Goal: Subscribe to service/newsletter

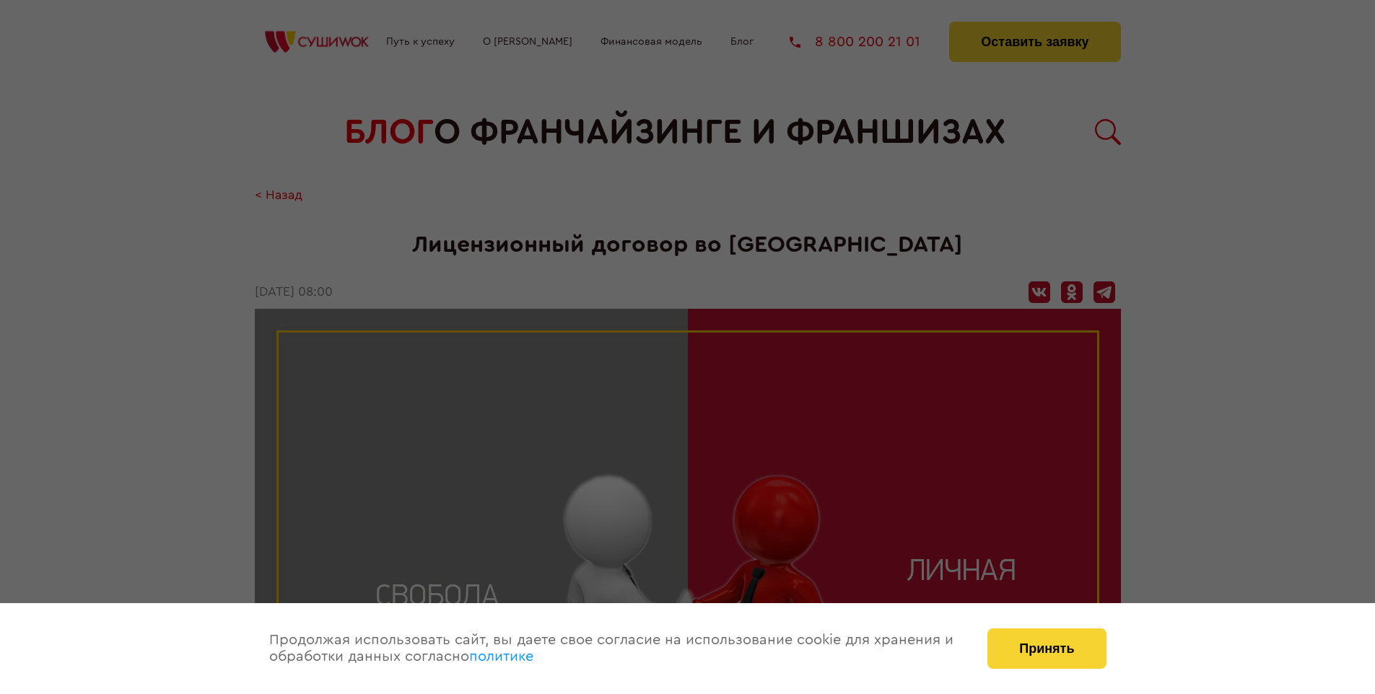
scroll to position [1490, 0]
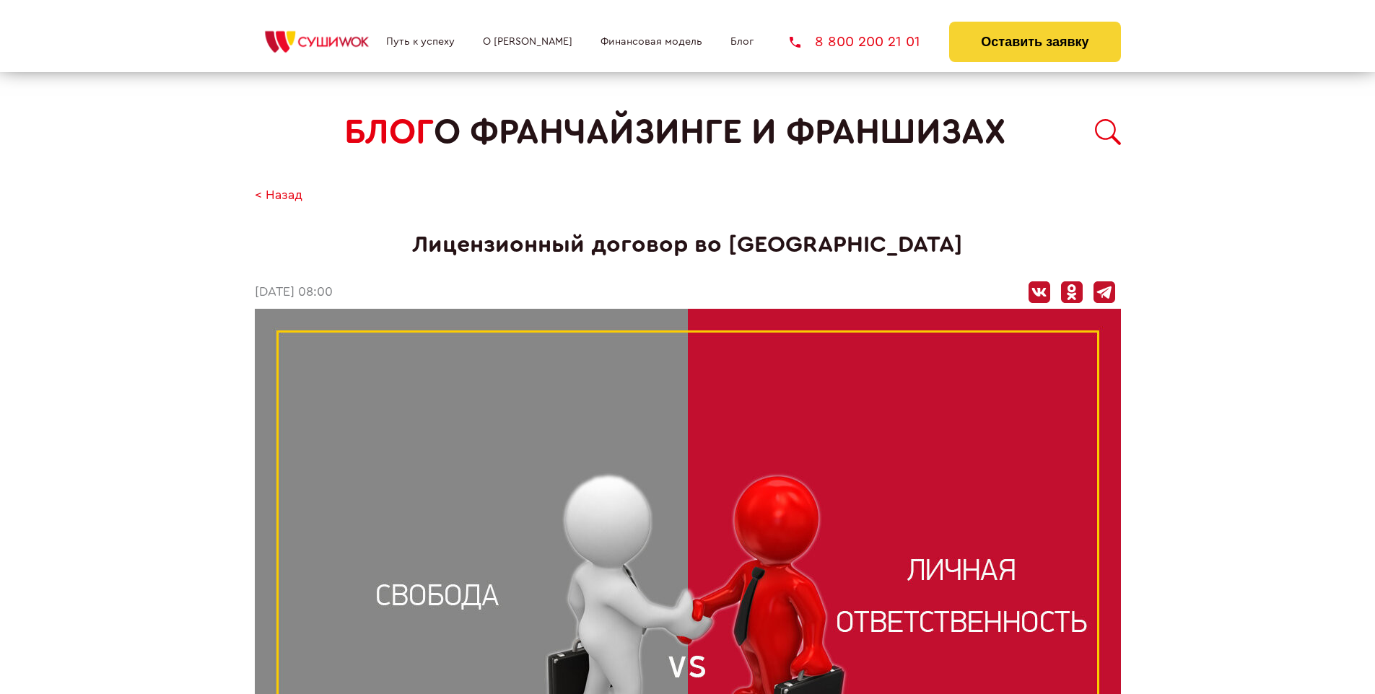
scroll to position [1490, 0]
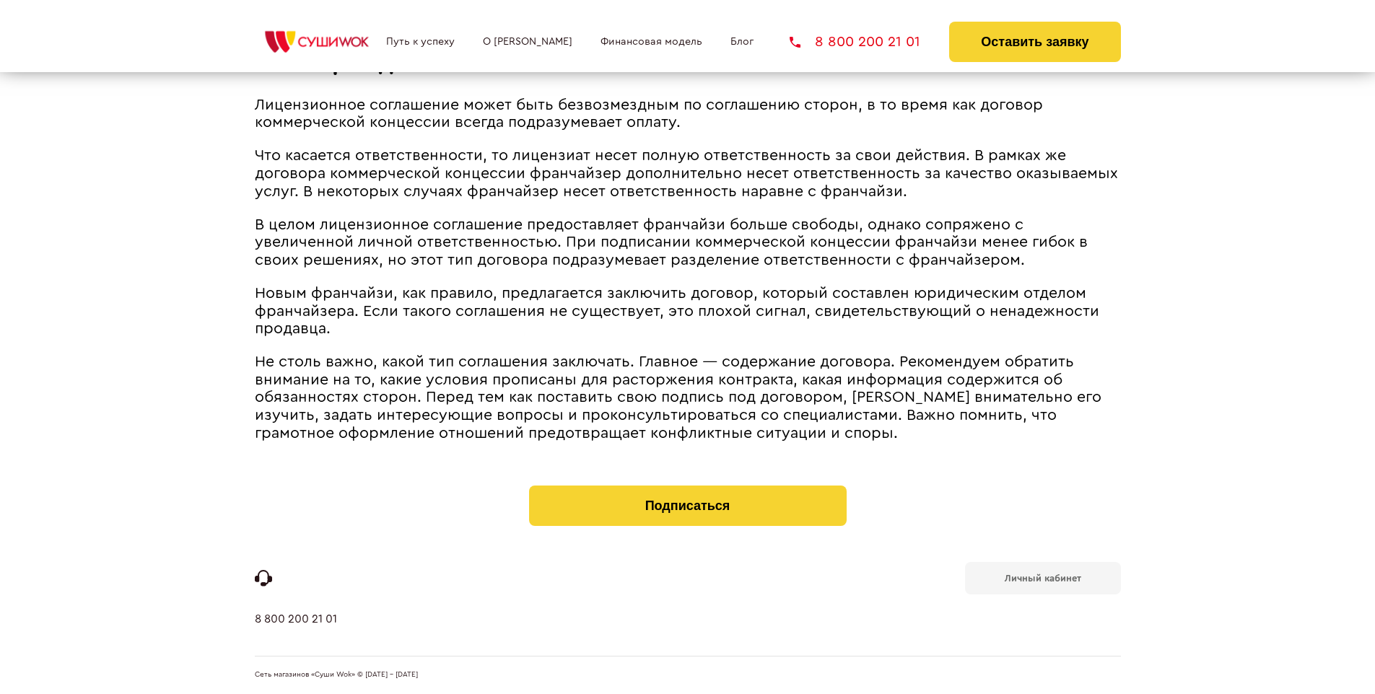
click at [1042, 577] on b "Личный кабинет" at bounding box center [1043, 578] width 77 height 9
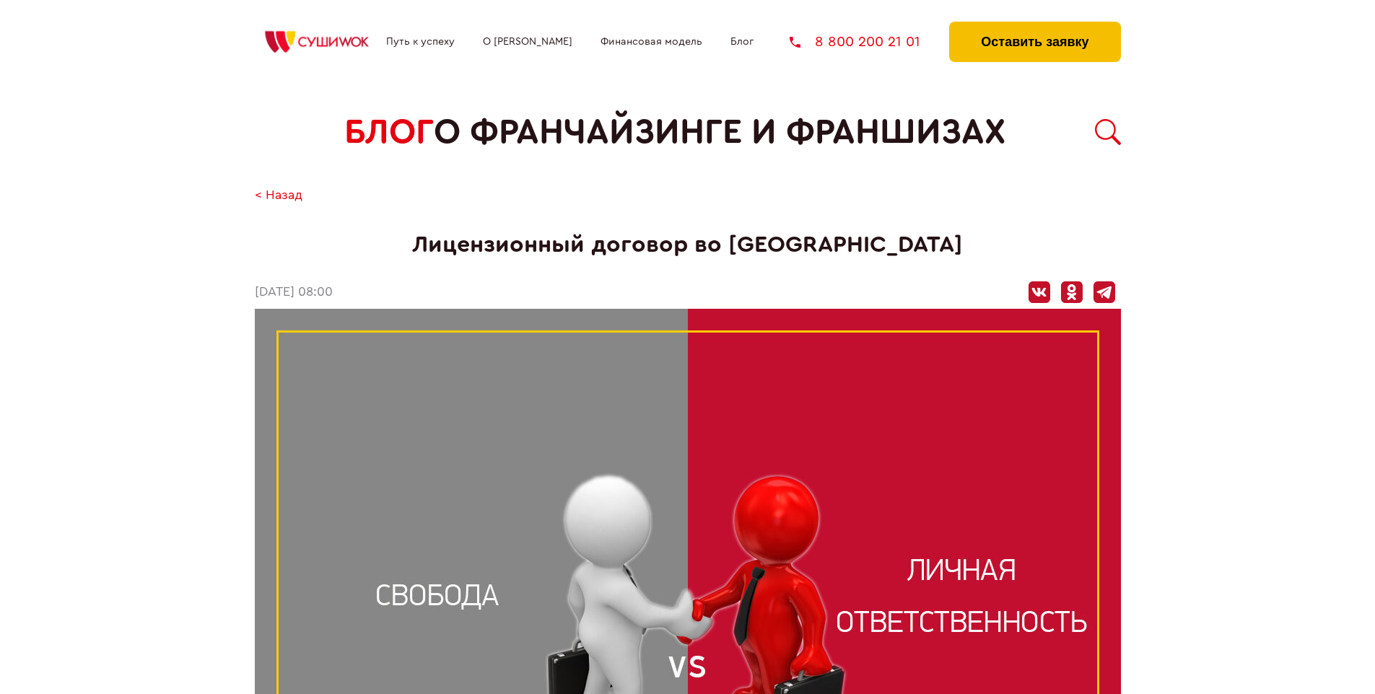
click at [1034, 25] on button "Оставить заявку" at bounding box center [1034, 42] width 171 height 40
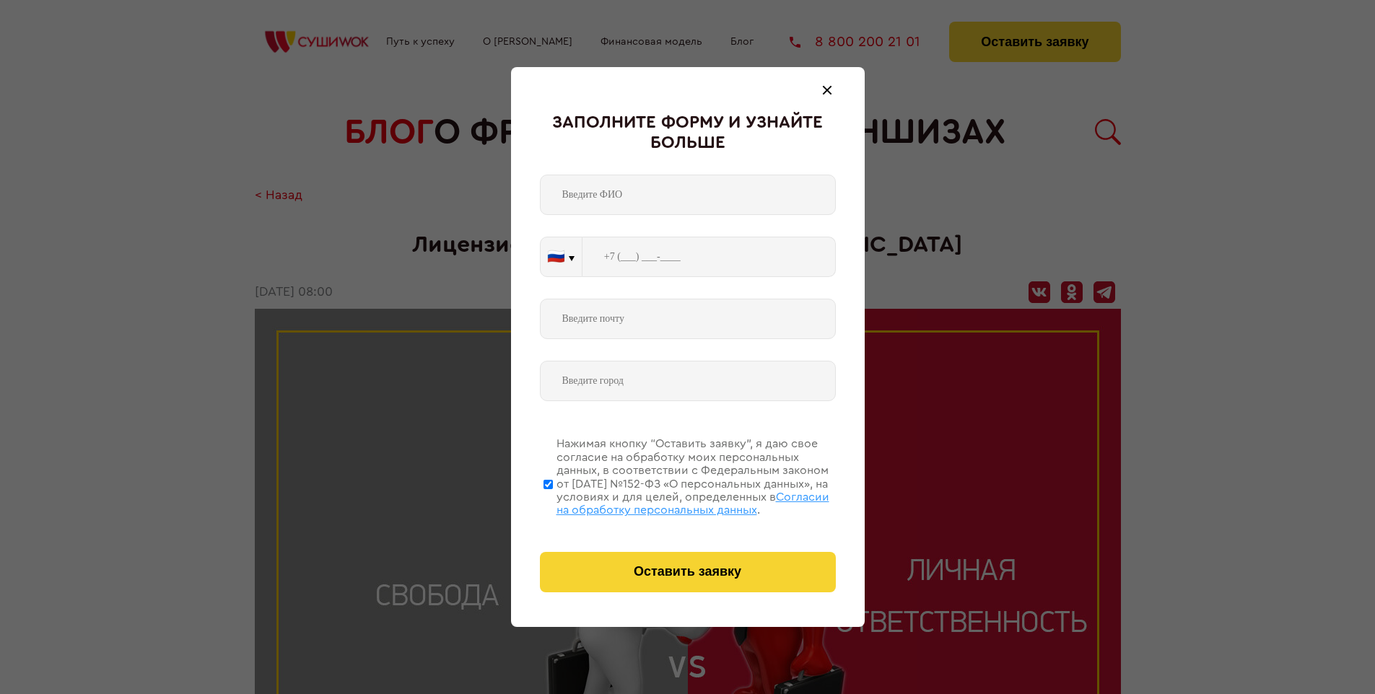
click at [669, 502] on span "Согласии на обработку персональных данных" at bounding box center [692, 504] width 273 height 25
click at [553, 502] on input "Нажимая кнопку “Оставить заявку”, я даю свое согласие на обработку моих персона…" at bounding box center [547, 484] width 9 height 115
checkbox input "false"
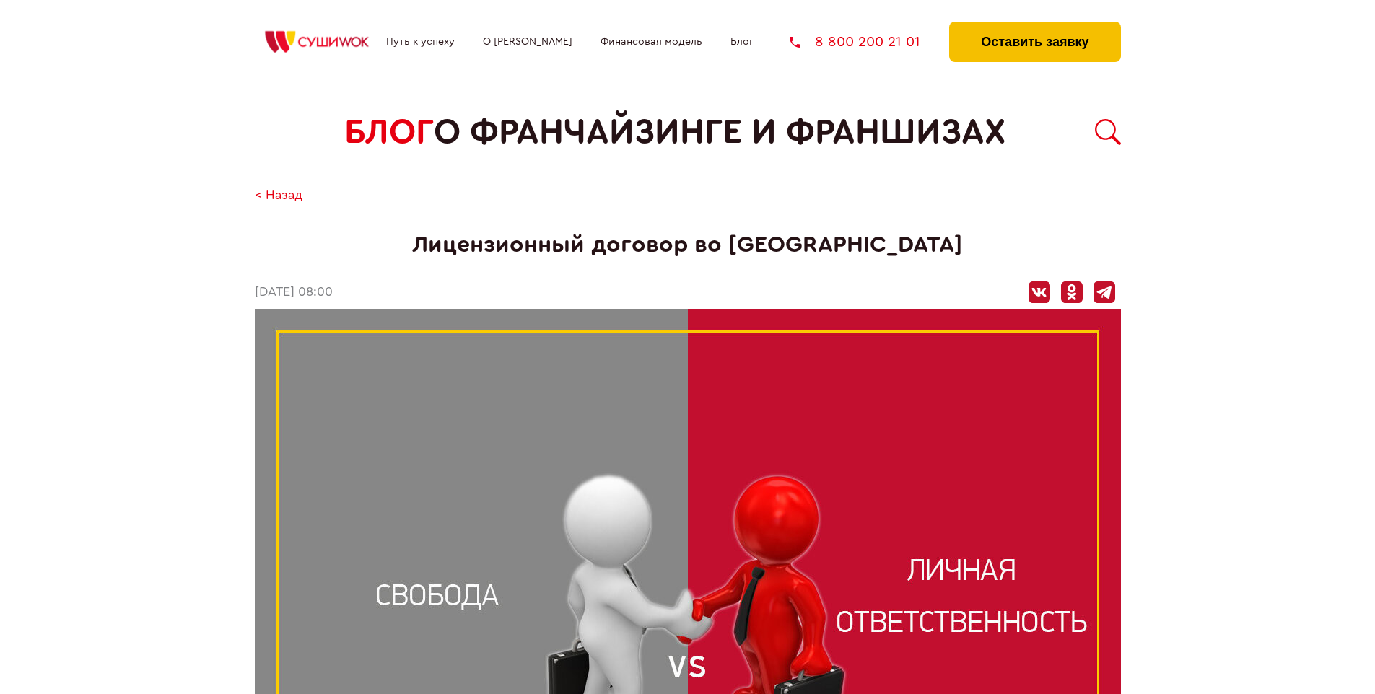
click at [1034, 25] on button "Оставить заявку" at bounding box center [1034, 42] width 171 height 40
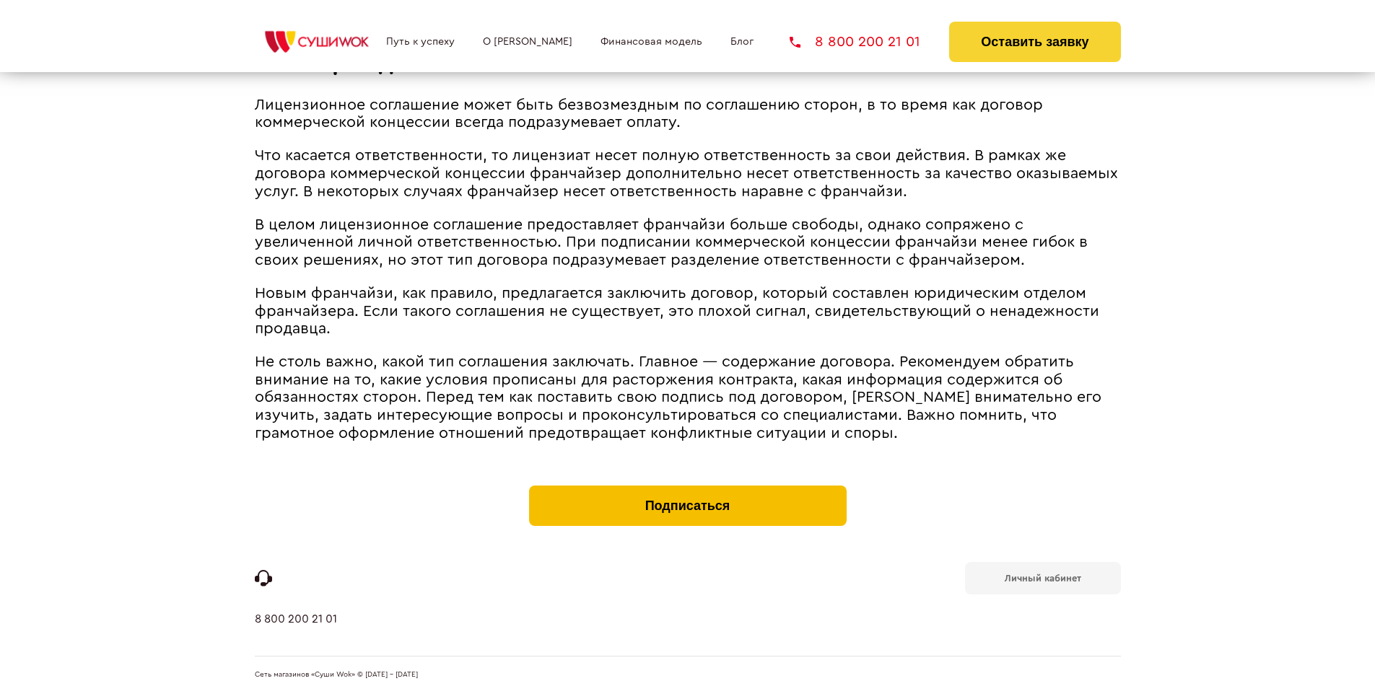
click at [687, 489] on button "Подписаться" at bounding box center [688, 506] width 318 height 40
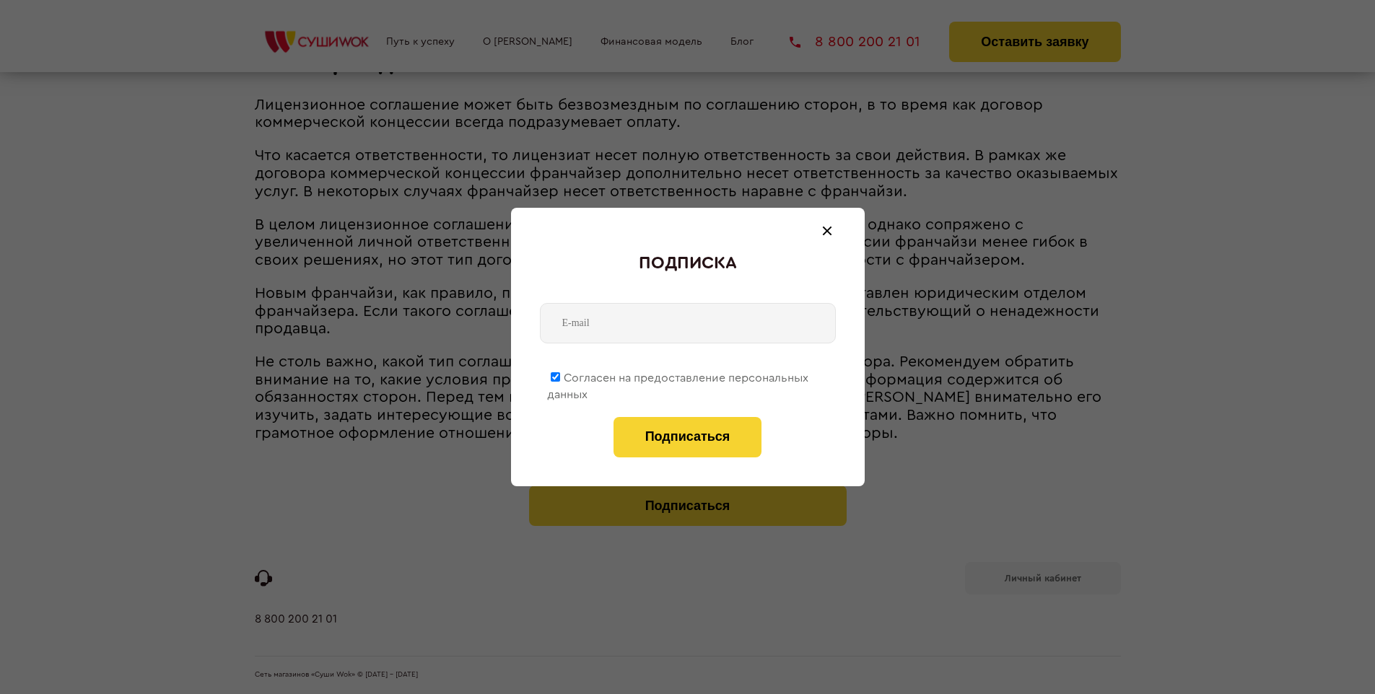
click at [678, 375] on span "Согласен на предоставление персональных данных" at bounding box center [677, 386] width 261 height 28
click at [560, 375] on input "Согласен на предоставление персональных данных" at bounding box center [555, 376] width 9 height 9
checkbox input "false"
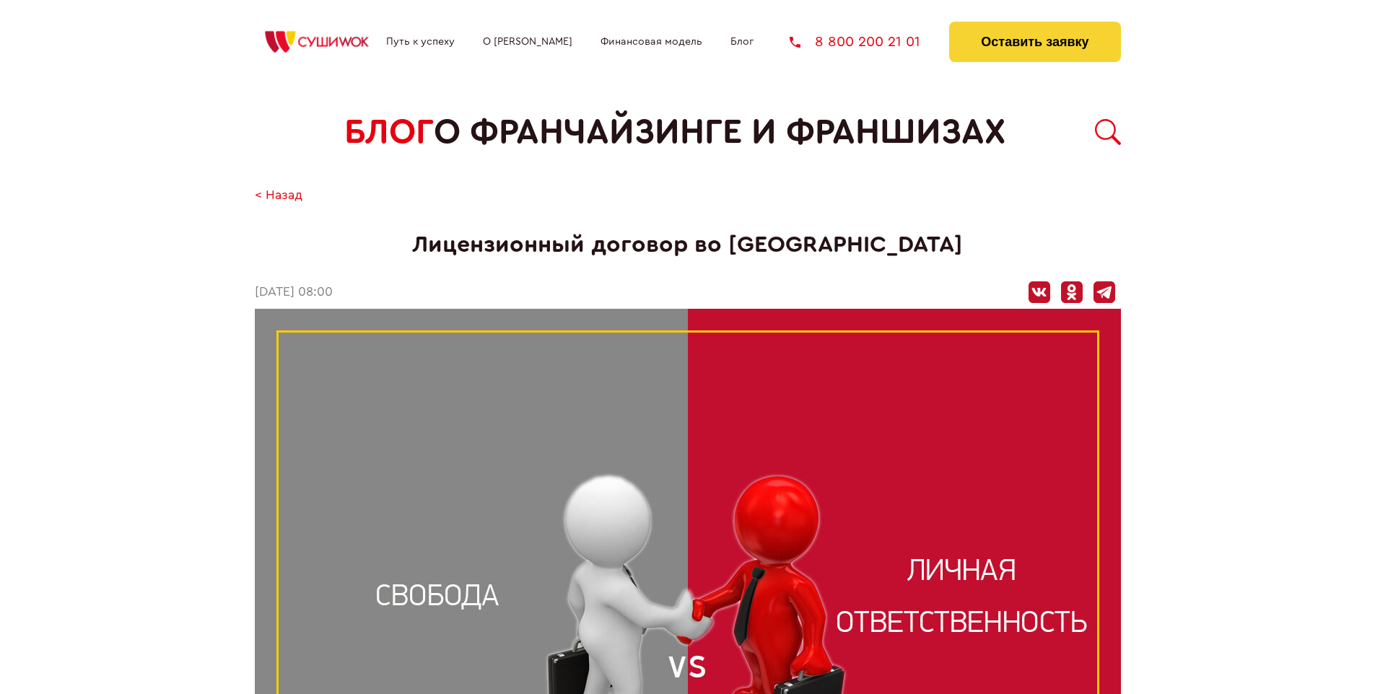
scroll to position [1490, 0]
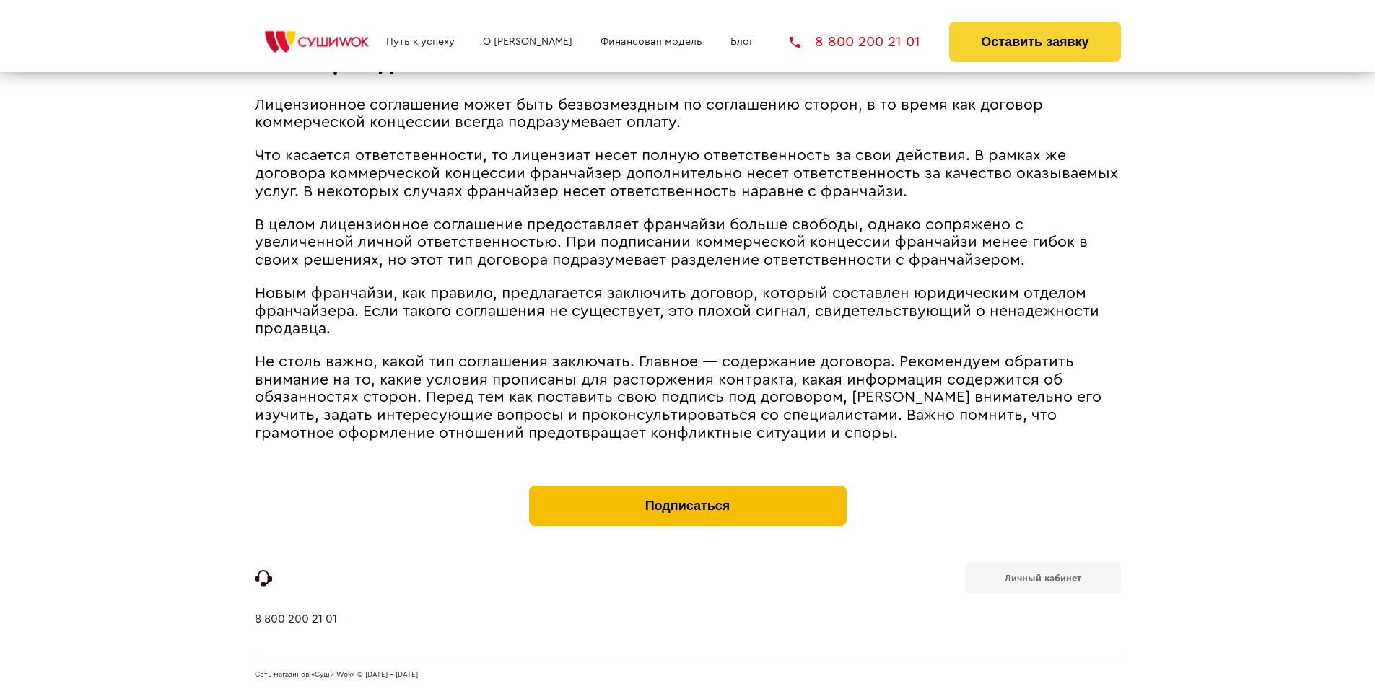
click at [687, 489] on button "Подписаться" at bounding box center [688, 506] width 318 height 40
